Goal: Task Accomplishment & Management: Manage account settings

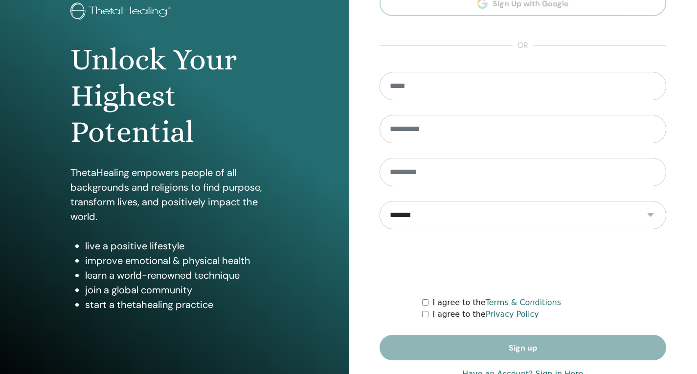
scroll to position [95, 0]
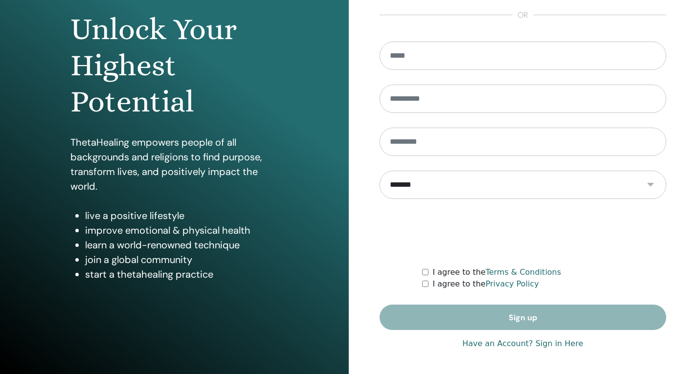
type input "**********"
click at [518, 345] on link "Have an Account? Sign in Here" at bounding box center [522, 344] width 121 height 12
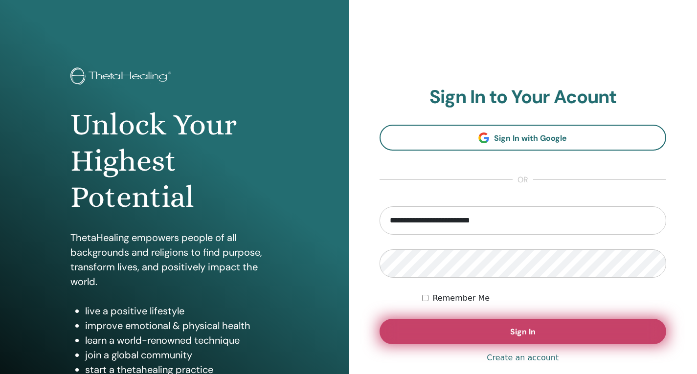
click at [518, 335] on span "Sign In" at bounding box center [522, 332] width 25 height 10
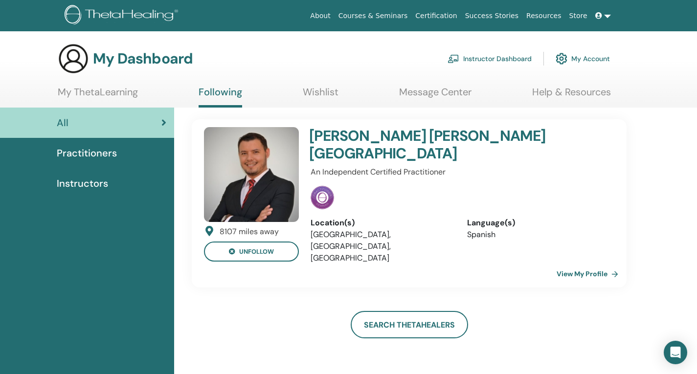
click at [486, 58] on link "Instructor Dashboard" at bounding box center [489, 59] width 84 height 22
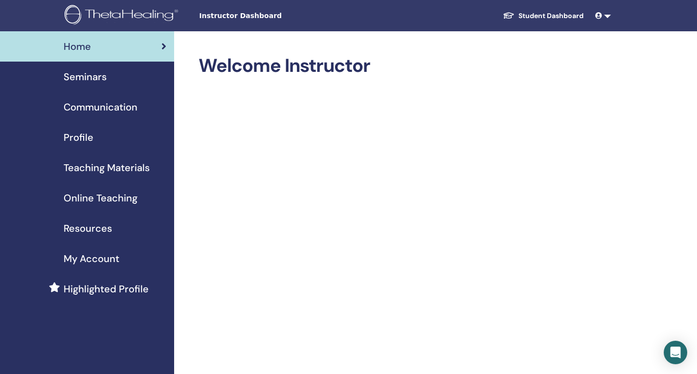
click at [98, 81] on span "Seminars" at bounding box center [85, 76] width 43 height 15
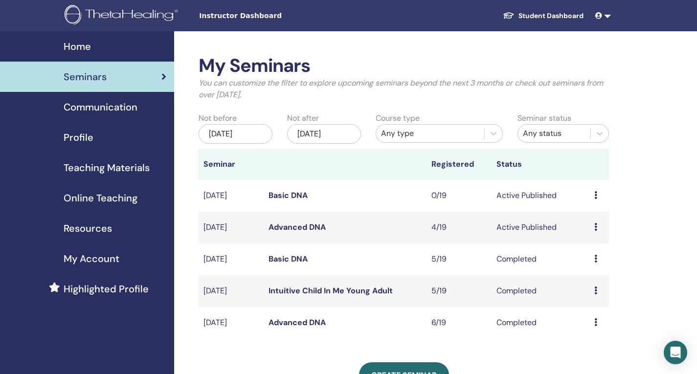
click at [301, 223] on link "Advanced DNA" at bounding box center [296, 227] width 57 height 10
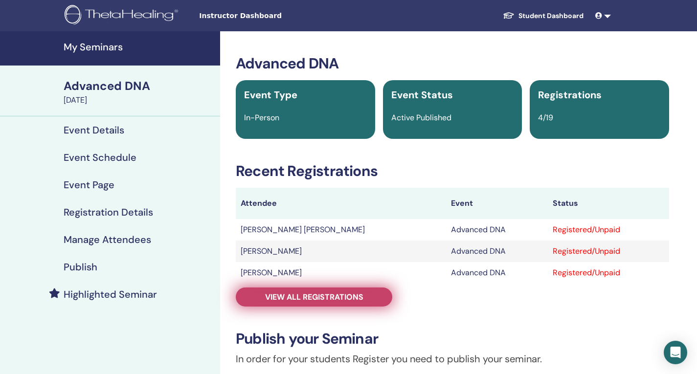
click at [277, 299] on span "View all registrations" at bounding box center [314, 297] width 98 height 10
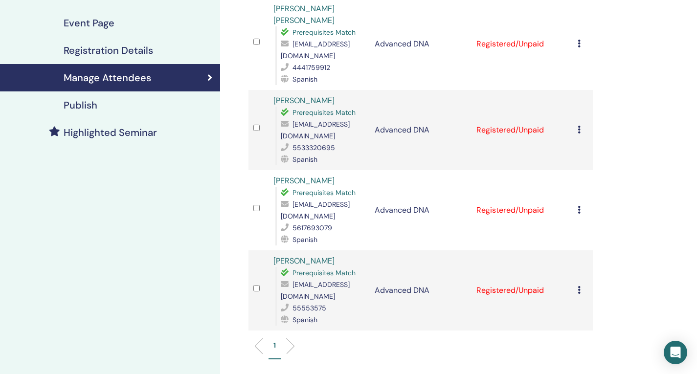
scroll to position [147, 0]
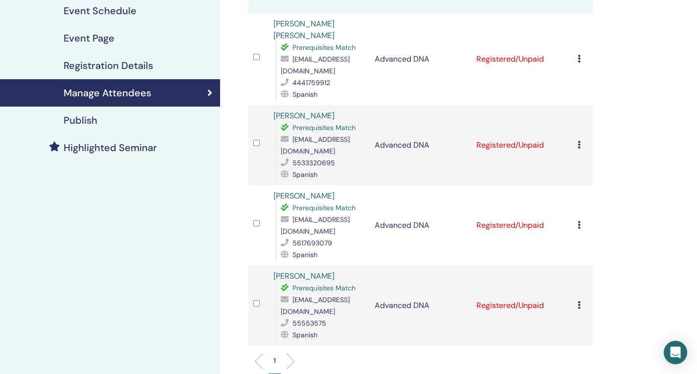
click at [580, 300] on div "Cancel Registration Do not auto-certify Mark as Paid Mark as Unpaid Mark as Abs…" at bounding box center [582, 306] width 10 height 12
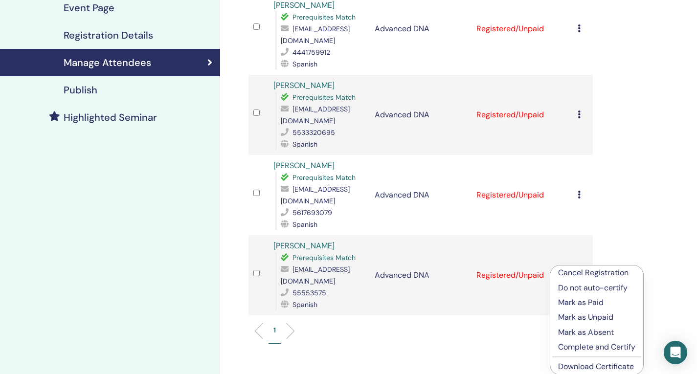
scroll to position [196, 0]
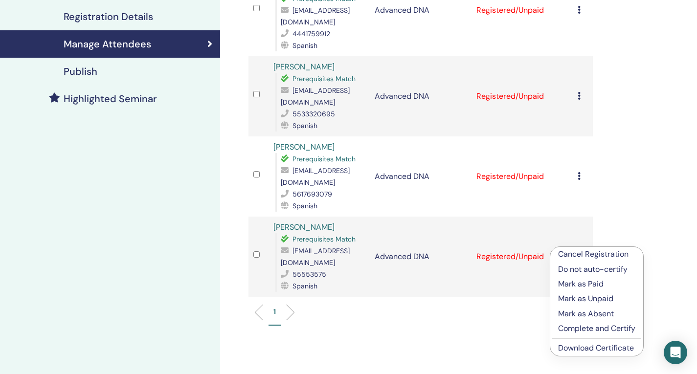
click at [585, 330] on p "Complete and Certify" at bounding box center [596, 329] width 77 height 12
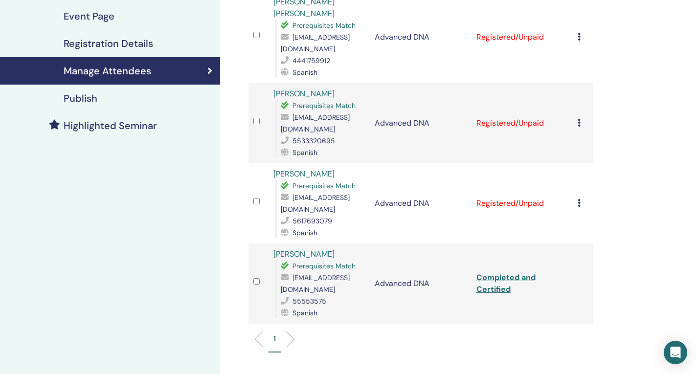
scroll to position [196, 0]
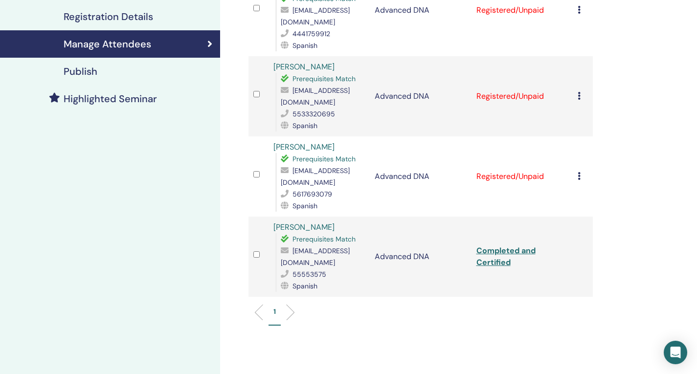
click at [578, 172] on icon at bounding box center [578, 176] width 3 height 8
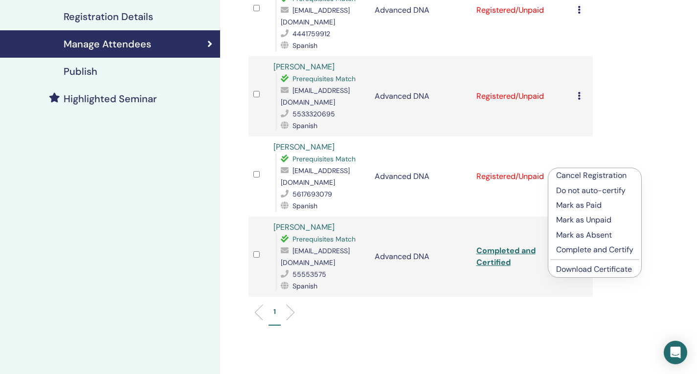
click at [592, 268] on link "Download Certificate" at bounding box center [594, 269] width 76 height 10
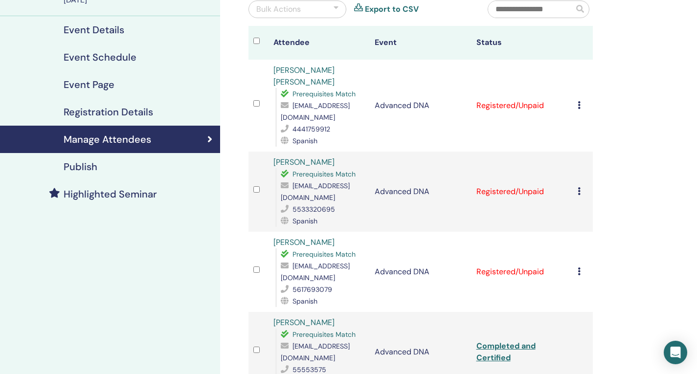
scroll to position [49, 0]
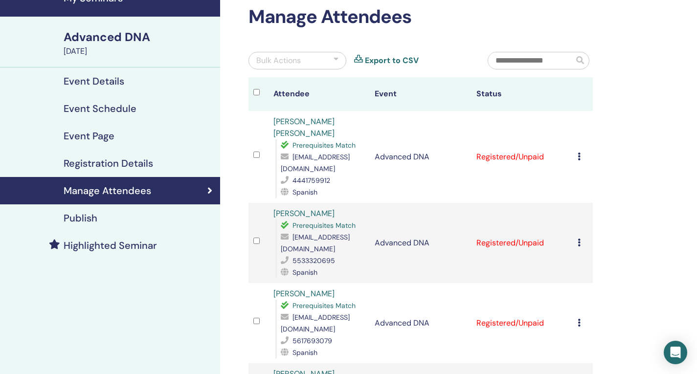
click at [579, 156] on icon at bounding box center [578, 157] width 3 height 8
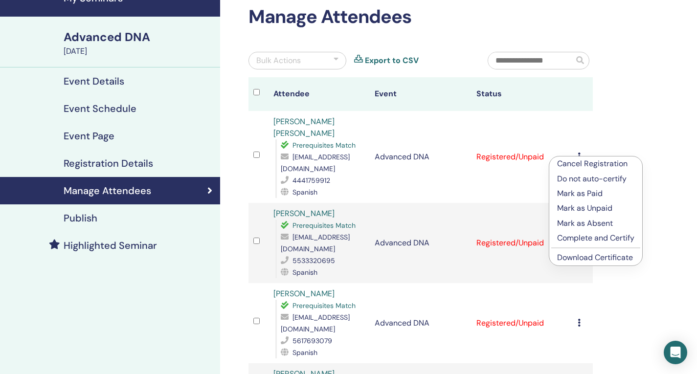
click at [586, 258] on link "Download Certificate" at bounding box center [595, 257] width 76 height 10
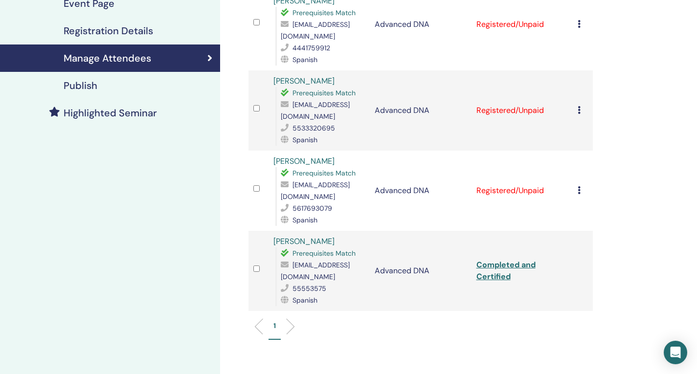
scroll to position [342, 0]
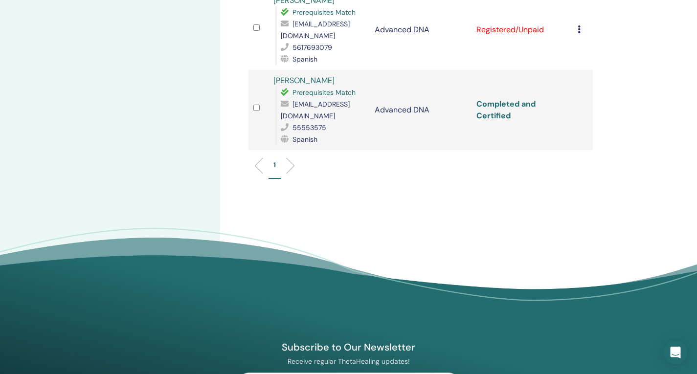
click at [501, 104] on link "Completed and Certified" at bounding box center [505, 110] width 59 height 22
